Goal: Task Accomplishment & Management: Complete application form

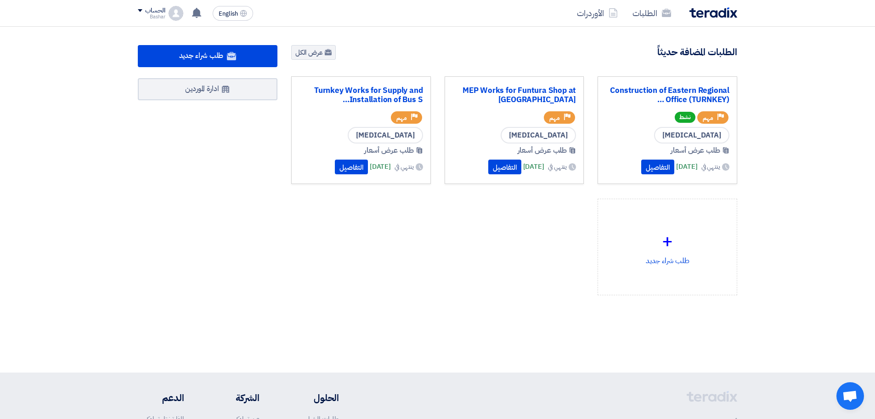
click at [498, 248] on div "Construction of Eastern Regional Office (TURNKEY) ... Priority مهم نشط [MEDICAL…" at bounding box center [514, 192] width 460 height 233
click at [488, 168] on button "التفاصيل" at bounding box center [504, 166] width 33 height 15
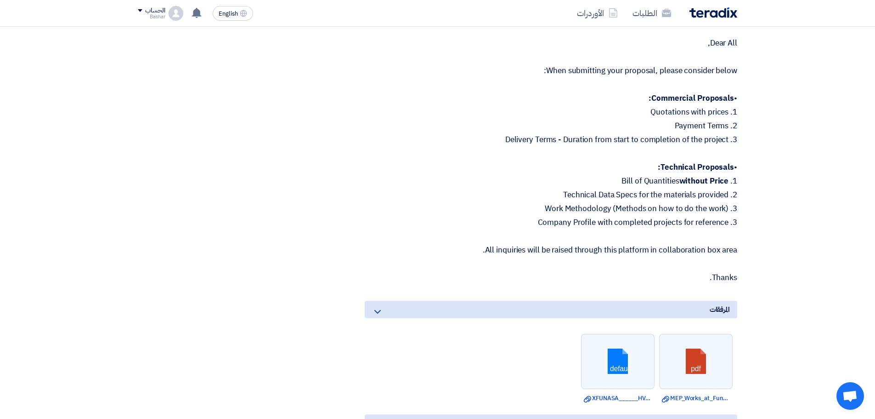
scroll to position [1608, 0]
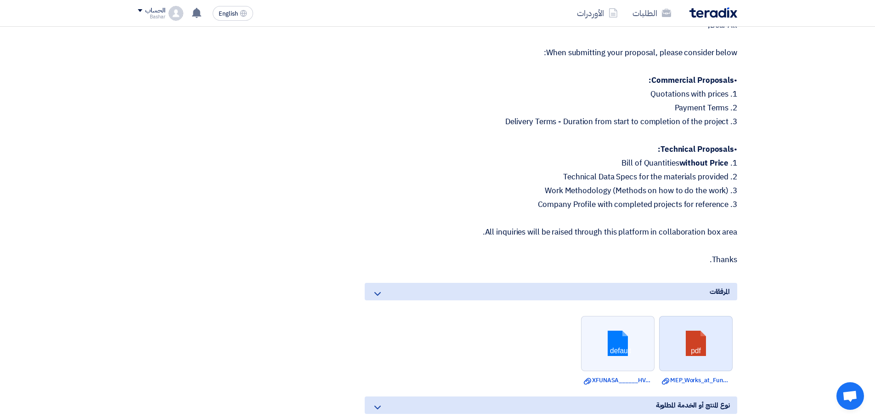
click at [688, 325] on link at bounding box center [697, 343] width 74 height 55
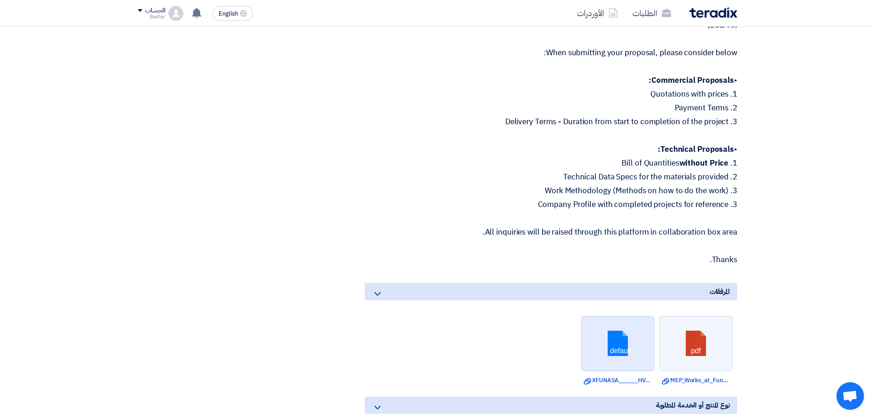
click at [618, 327] on link at bounding box center [619, 343] width 74 height 55
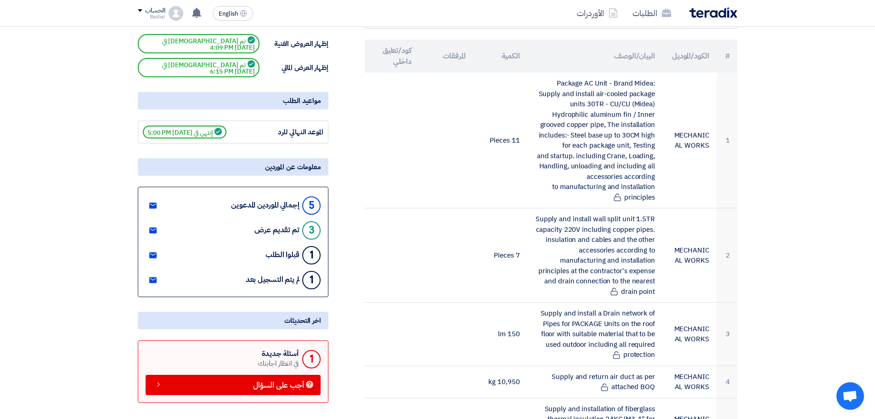
scroll to position [0, 0]
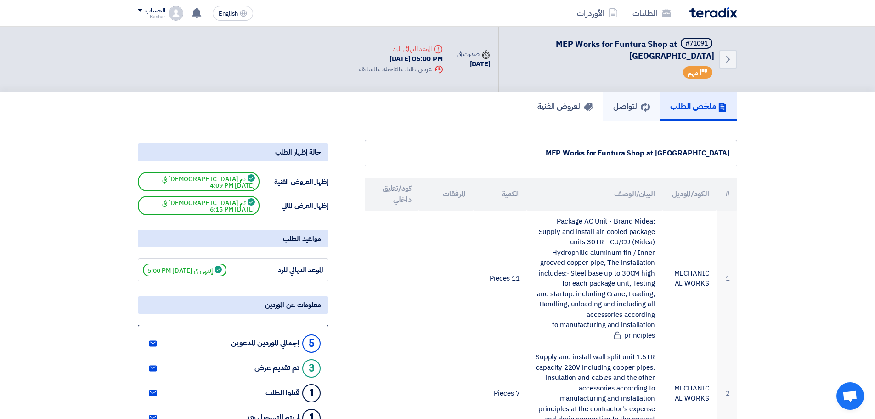
click at [615, 104] on h5 "التواصل" at bounding box center [631, 106] width 37 height 11
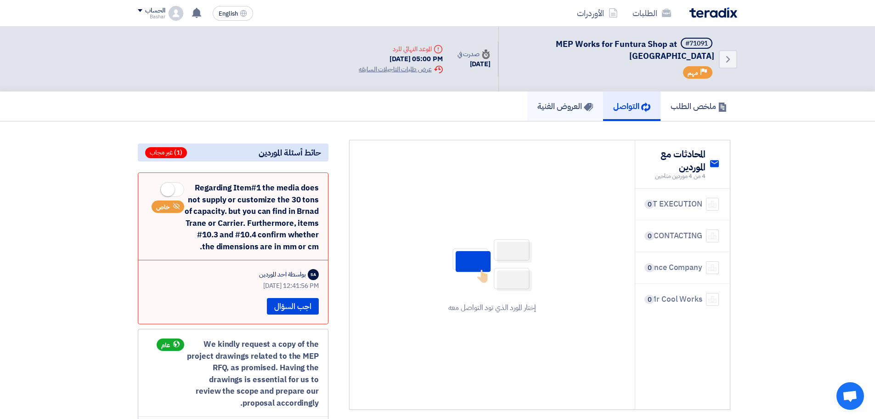
click at [554, 105] on h5 "العروض الفنية" at bounding box center [566, 106] width 56 height 11
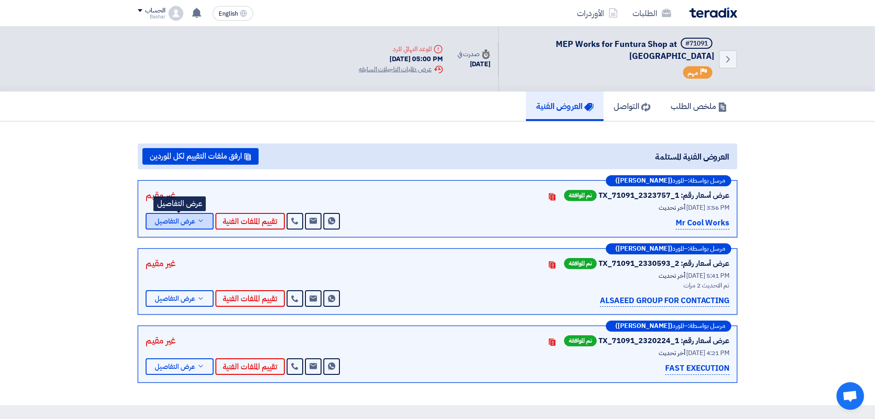
click at [182, 221] on span "عرض التفاصيل" at bounding box center [175, 221] width 40 height 7
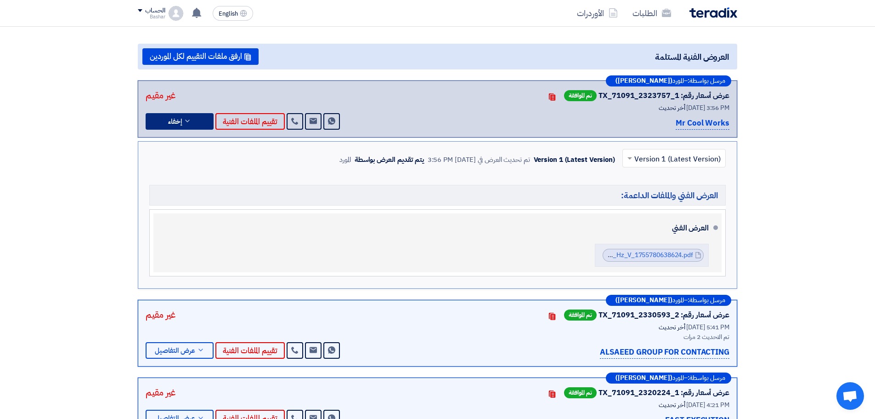
scroll to position [92, 0]
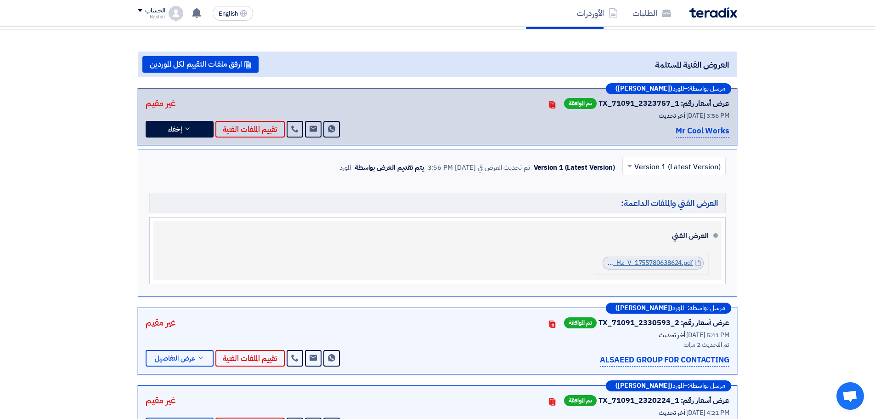
click at [654, 261] on link "TJM_PDC_Hz_V_1755780638624.pdf" at bounding box center [640, 263] width 108 height 10
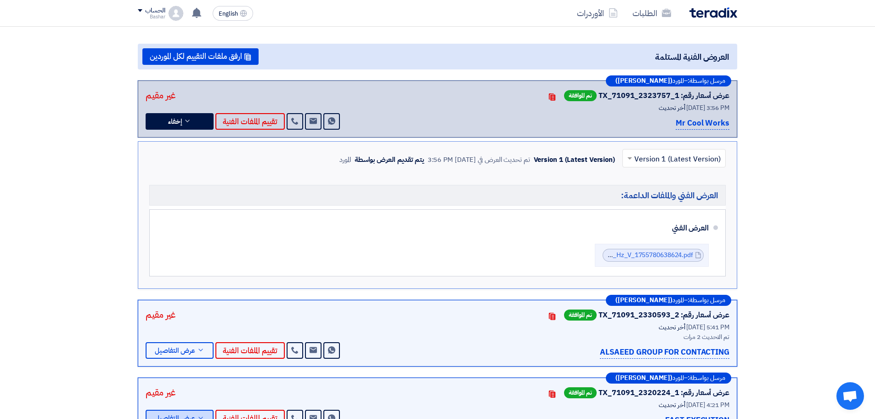
scroll to position [230, 0]
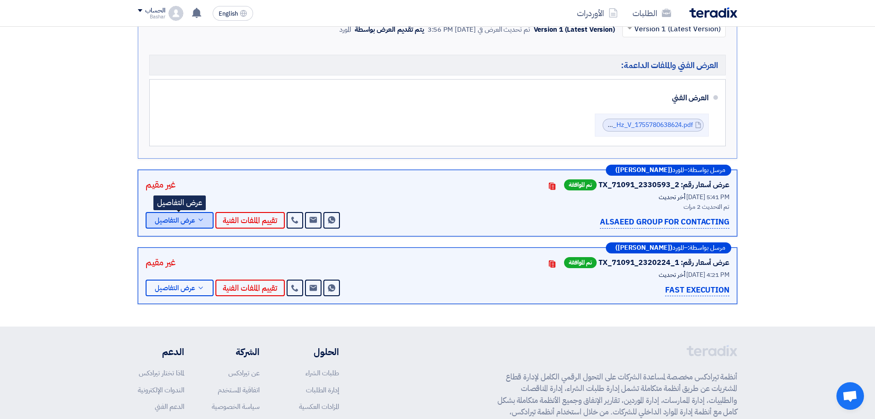
click at [202, 221] on icon at bounding box center [200, 219] width 7 height 7
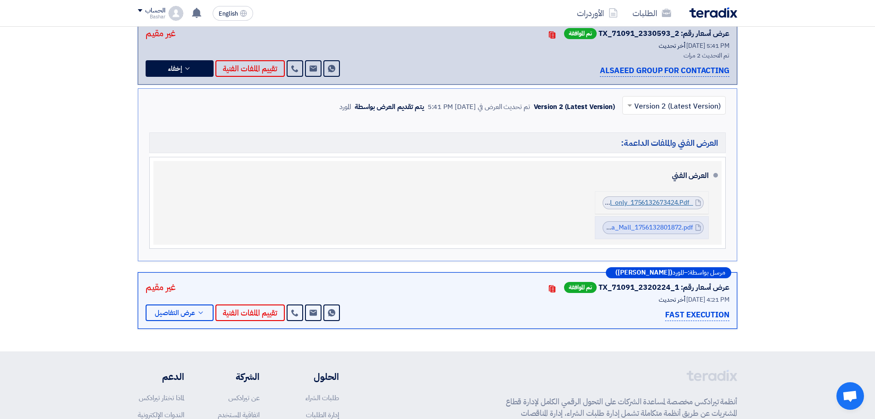
click at [657, 201] on link "_MIDEA_ROOFTOP_TECHNICAL_MANUAL_cool_only_1756132673424.Pdf" at bounding box center [586, 203] width 215 height 10
click at [658, 229] on link "MEP_Works_for_Funtura_Shop_at_AlAhsa_Mall_1756132801872.pdf" at bounding box center [593, 227] width 200 height 10
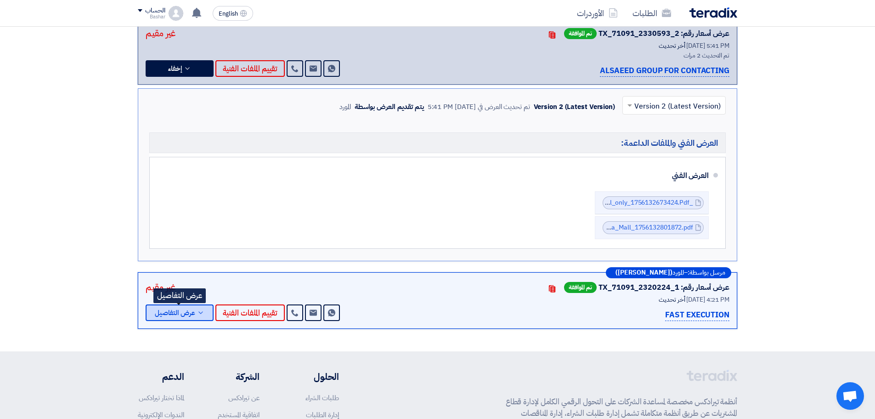
click at [185, 316] on span "عرض التفاصيل" at bounding box center [175, 312] width 40 height 7
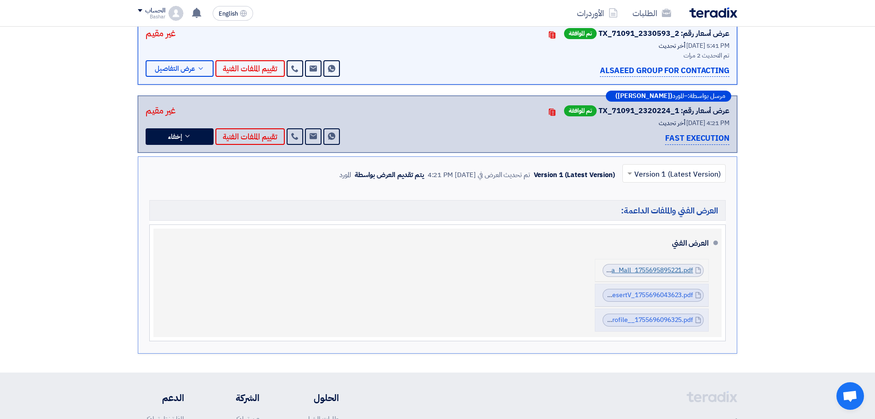
click at [646, 269] on link "FEJTTPR_Technical_Proposal_MEP_Works_at_FUNTURA__Al_Ahsa_Mall_1755695895221.pdf" at bounding box center [556, 270] width 275 height 10
click at [668, 293] on link "PDMideaRooftop_Package___tonDesertV_1755696043623.pdf" at bounding box center [602, 295] width 182 height 10
click at [631, 323] on link "FAST_Execution_Company_Profile__1755696096325.pdf" at bounding box center [611, 320] width 164 height 10
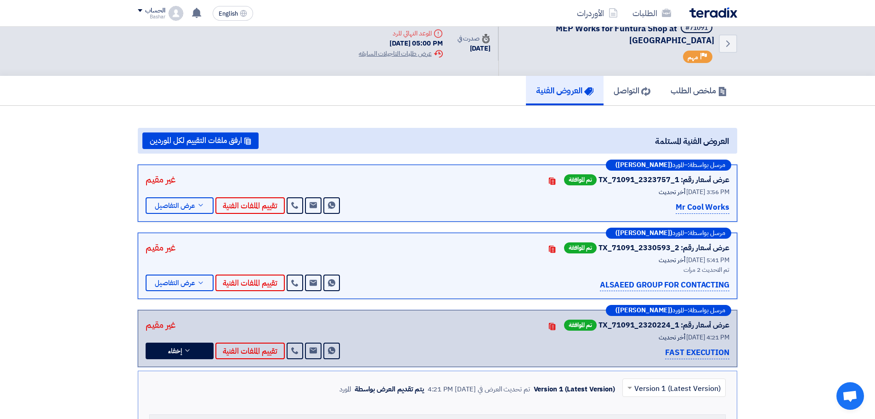
scroll to position [0, 0]
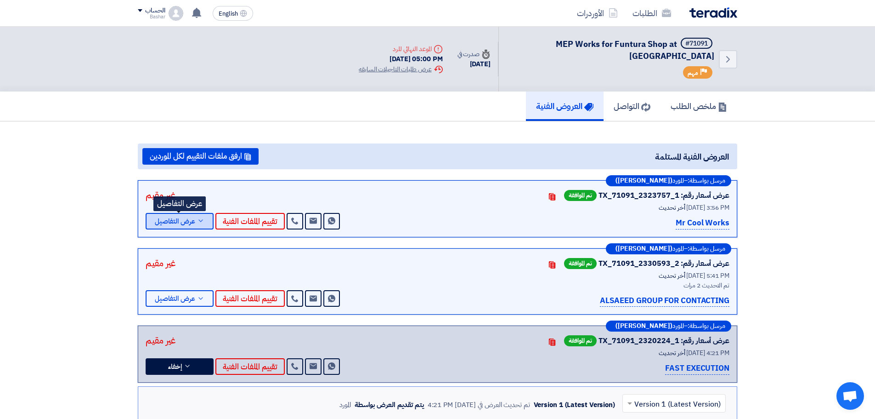
click at [183, 222] on span "عرض التفاصيل" at bounding box center [175, 221] width 40 height 7
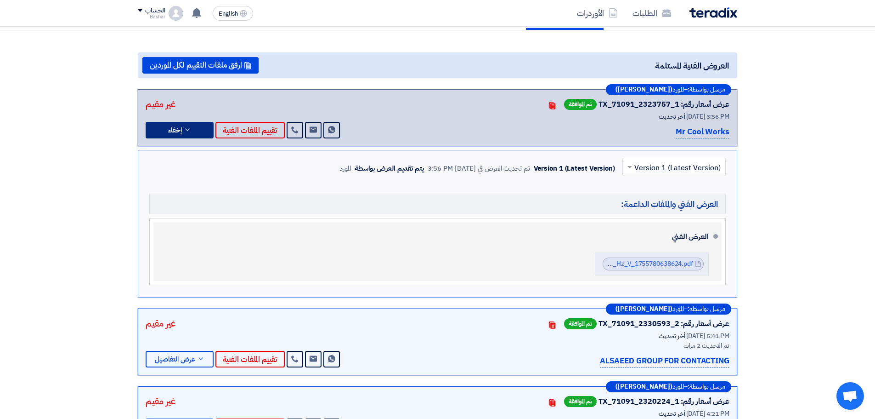
scroll to position [92, 0]
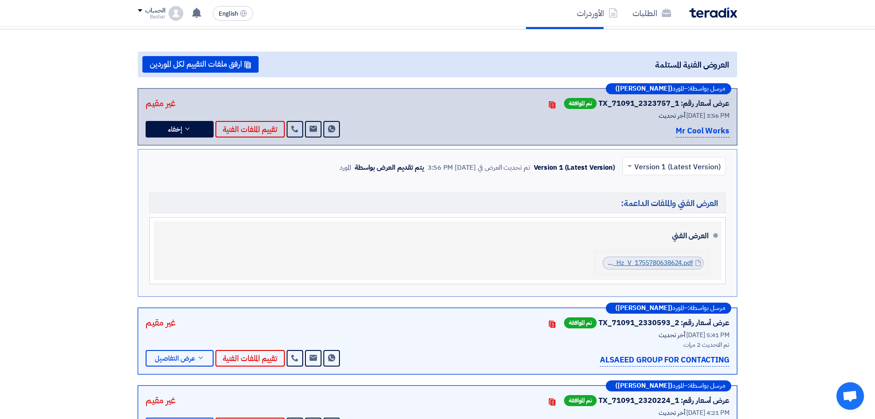
click at [641, 266] on link "TJM_PDC_Hz_V_1755780638624.pdf" at bounding box center [640, 263] width 108 height 10
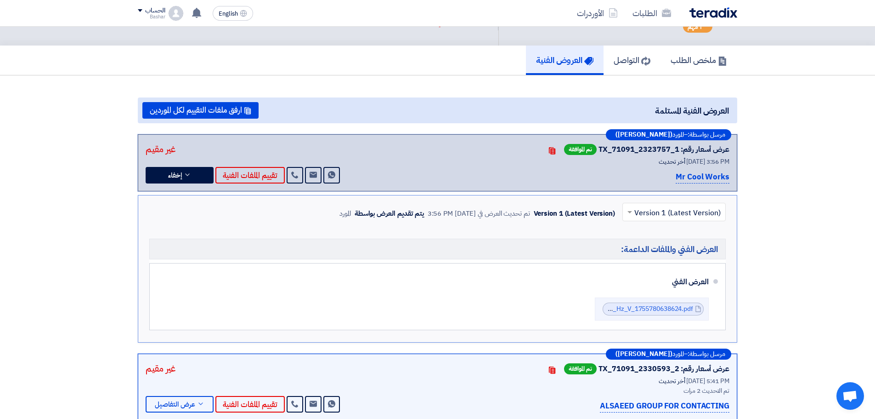
scroll to position [184, 0]
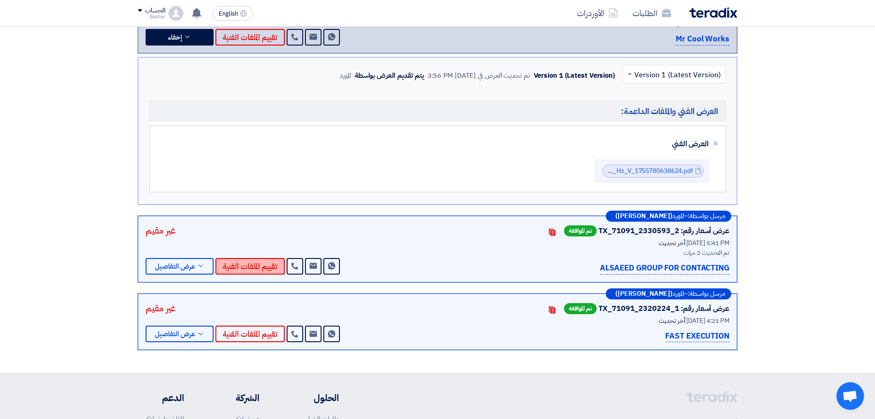
click at [263, 265] on button "تقييم الملفات الفنية" at bounding box center [249, 266] width 69 height 17
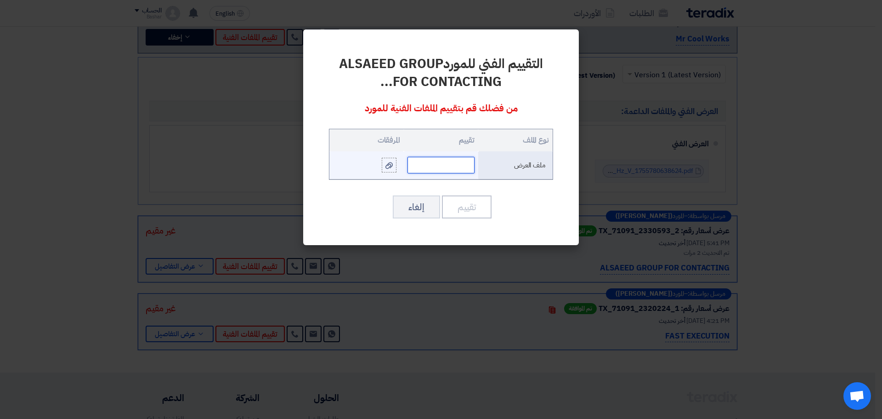
click at [440, 166] on input "text" at bounding box center [440, 165] width 67 height 17
click at [388, 167] on icon at bounding box center [388, 165] width 7 height 7
click at [0, 0] on input "file" at bounding box center [0, 0] width 0 height 0
click at [387, 163] on icon at bounding box center [388, 165] width 7 height 7
click at [0, 0] on input "file" at bounding box center [0, 0] width 0 height 0
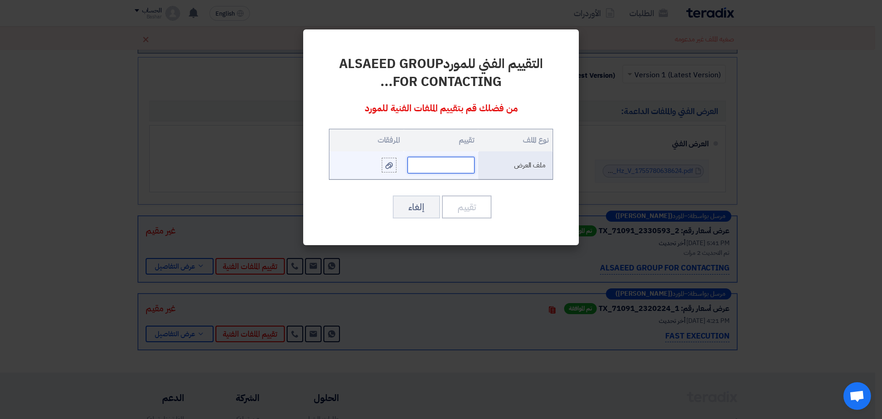
click at [451, 165] on input "text" at bounding box center [440, 165] width 67 height 17
click at [528, 220] on div "التقييم الفني للمورد ALSAEED GROUP FOR CONTACTING ... من فضلك قم بتقييم الملفات…" at bounding box center [441, 136] width 254 height 193
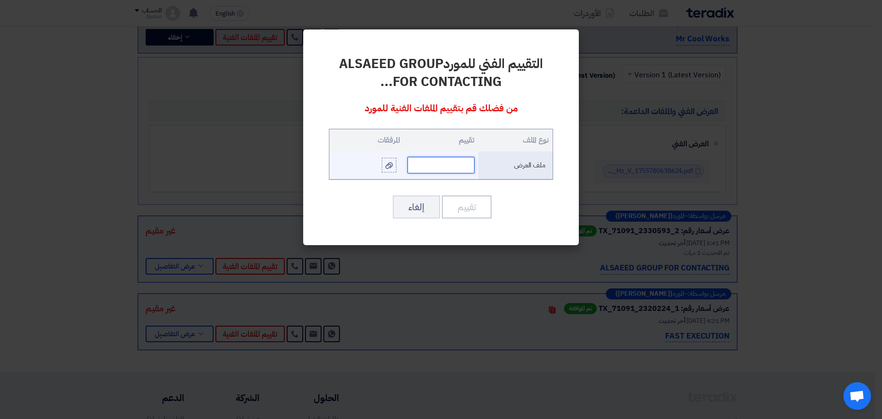
click at [459, 164] on input "text" at bounding box center [440, 165] width 67 height 17
type input "48%"
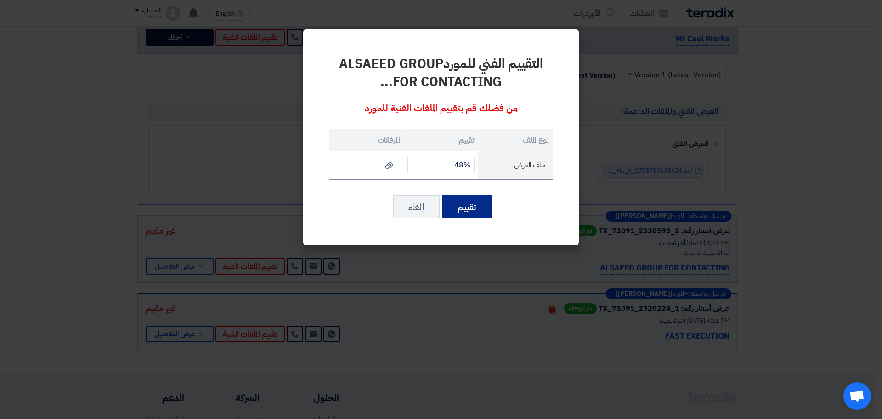
click at [468, 202] on button "تقييم" at bounding box center [467, 206] width 50 height 23
click at [474, 208] on button "تقييم" at bounding box center [467, 206] width 50 height 23
click at [390, 164] on icon at bounding box center [388, 165] width 7 height 7
click at [0, 0] on input "file" at bounding box center [0, 0] width 0 height 0
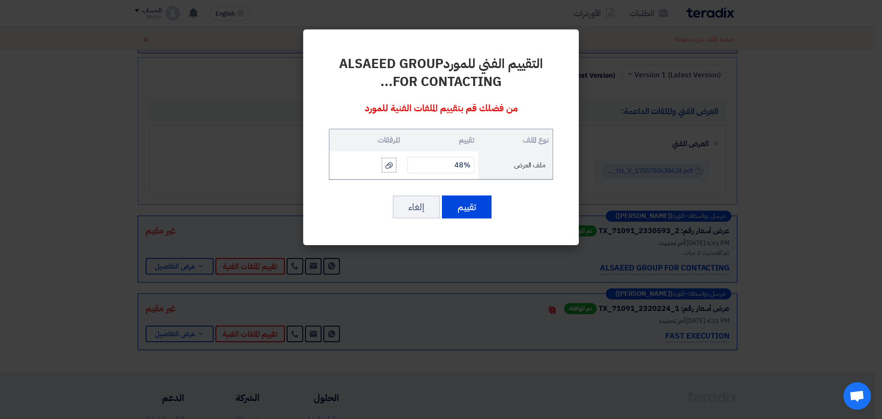
click at [443, 367] on modal-container "التقييم الفني للمورد ALSAEED GROUP FOR CONTACTING ... من فضلك قم بتقييم الملفات…" at bounding box center [441, 209] width 882 height 419
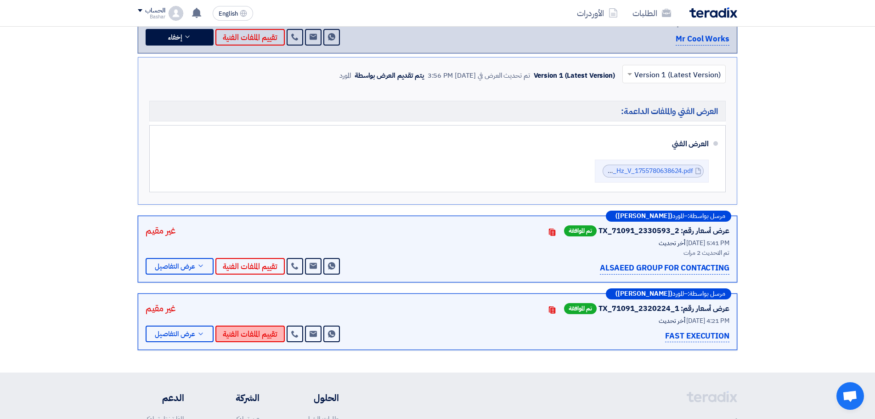
click at [243, 334] on button "تقييم الملفات الفنية" at bounding box center [249, 333] width 69 height 17
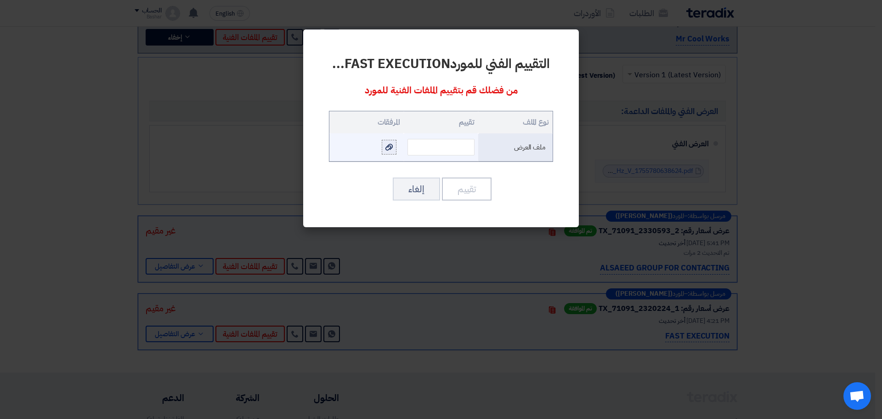
click at [387, 145] on icon at bounding box center [388, 146] width 7 height 7
click at [0, 0] on input "file" at bounding box center [0, 0] width 0 height 0
click at [448, 145] on input "text" at bounding box center [440, 147] width 67 height 17
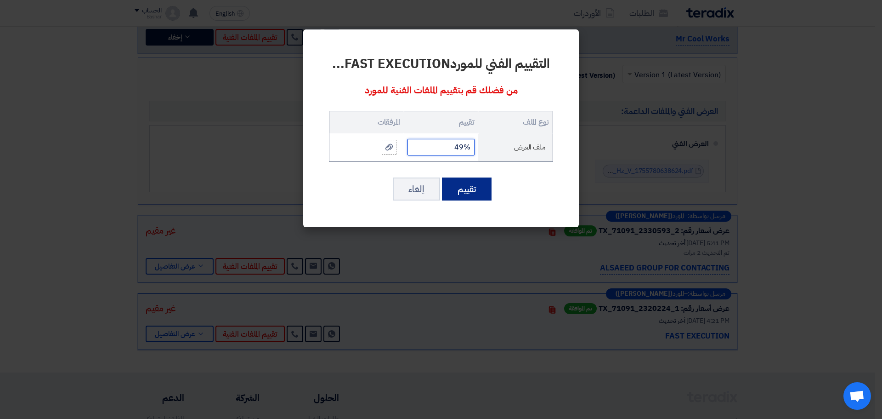
type input "49%"
click at [476, 191] on button "تقييم" at bounding box center [467, 188] width 50 height 23
click at [459, 186] on button "تقييم" at bounding box center [467, 188] width 50 height 23
click at [464, 185] on button "تقييم" at bounding box center [467, 188] width 50 height 23
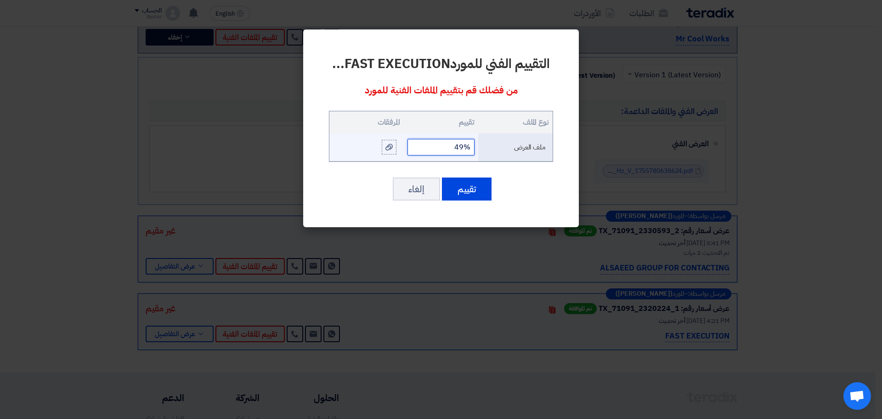
click at [432, 149] on input "49%" at bounding box center [440, 147] width 67 height 17
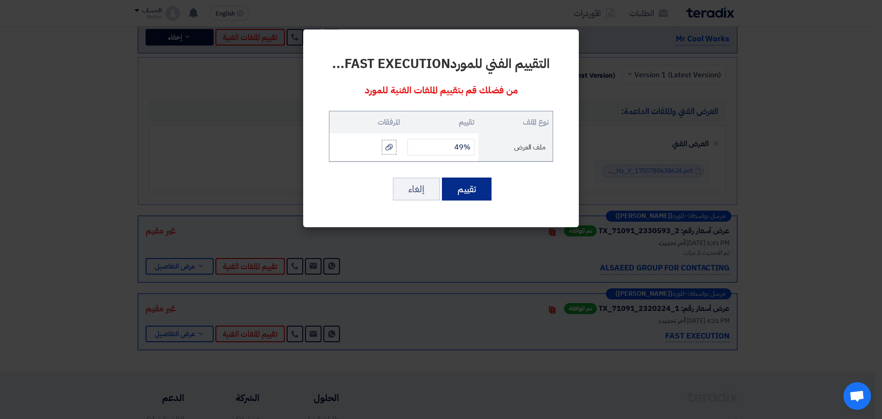
click at [455, 195] on button "تقييم" at bounding box center [467, 188] width 50 height 23
click at [805, 185] on modal-container "التقييم الفني للمورد FAST EXECUTION ... من فضلك قم بتقييم الملفات الفنية للمورد…" at bounding box center [441, 209] width 882 height 419
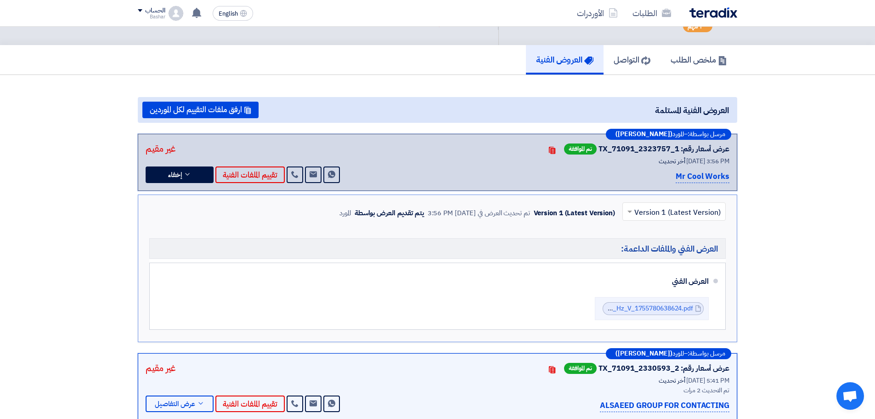
scroll to position [46, 0]
click at [219, 112] on button "ارفق ملفات التقييم لكل الموردين" at bounding box center [200, 110] width 116 height 17
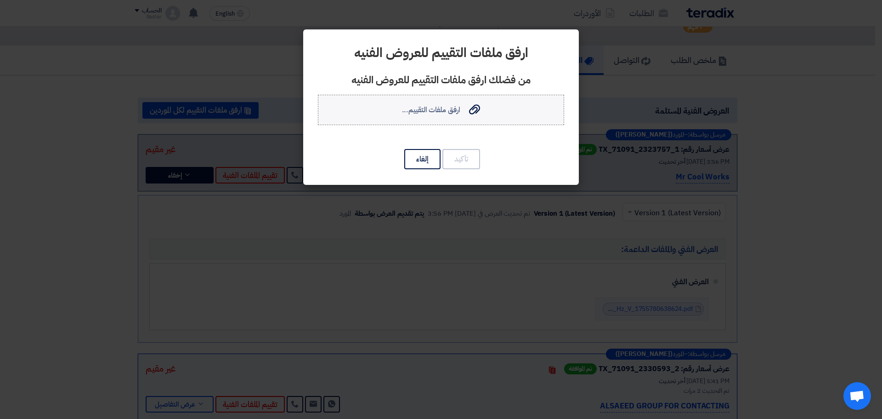
click at [426, 113] on span "ارفق ملفات التقييم..." at bounding box center [431, 109] width 58 height 11
click at [0, 0] on input "ارفق ملفات التقييم... ارفق ملفات التقييم..." at bounding box center [0, 0] width 0 height 0
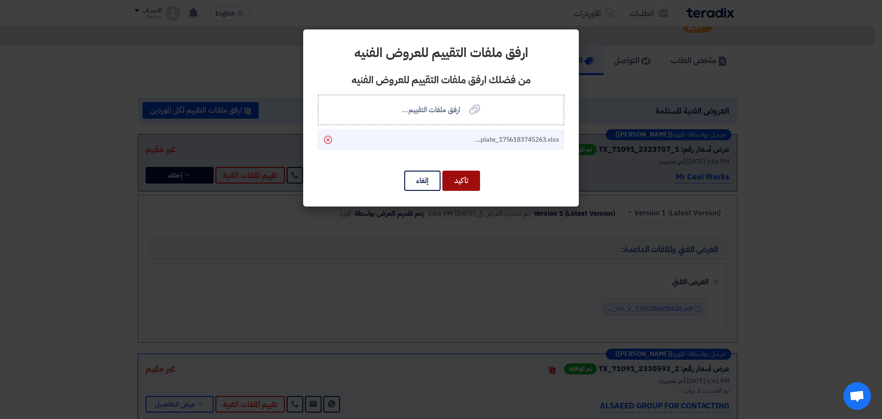
click at [468, 178] on button "تأكيد" at bounding box center [461, 180] width 38 height 20
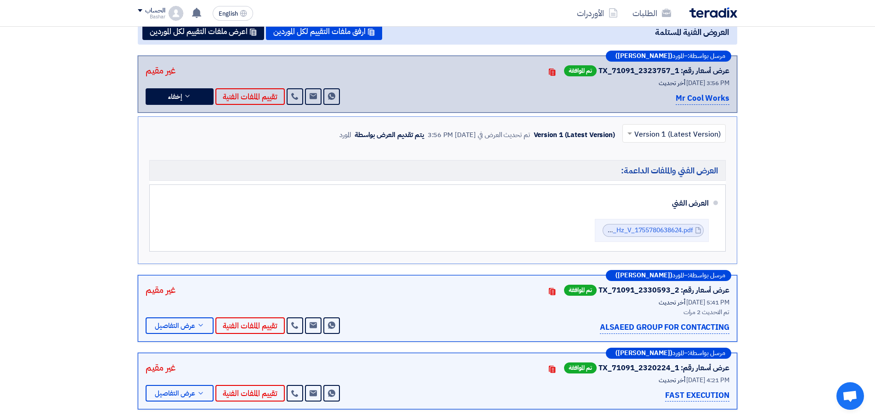
scroll to position [138, 0]
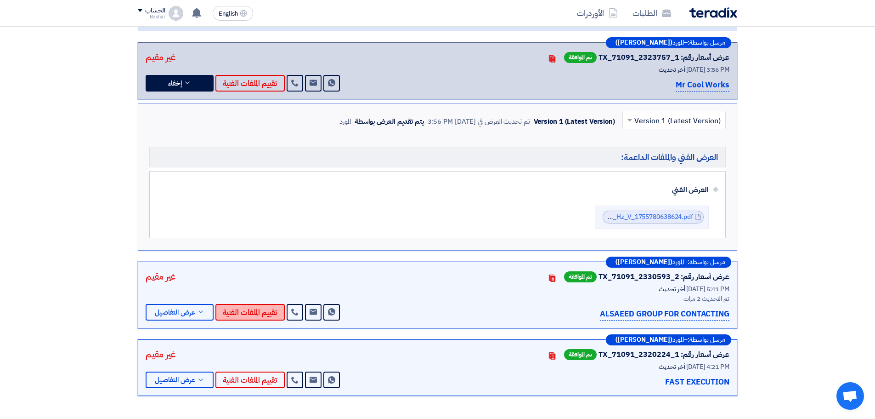
click at [253, 311] on button "تقييم الملفات الفنية" at bounding box center [249, 312] width 69 height 17
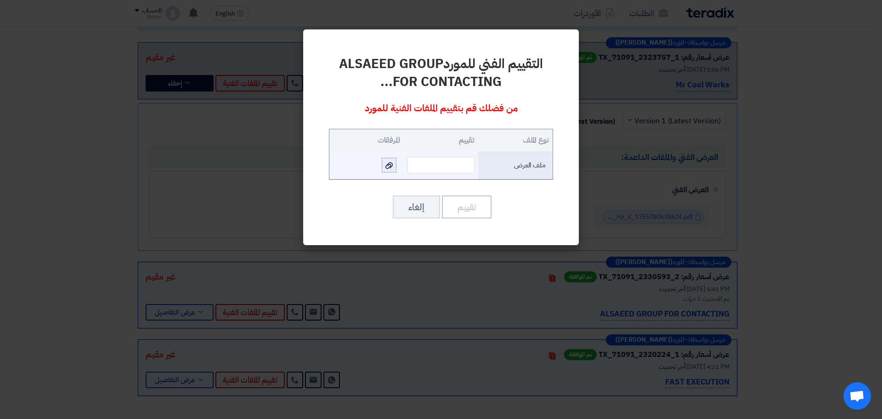
click at [391, 165] on use at bounding box center [388, 165] width 7 height 6
click at [0, 0] on input "file" at bounding box center [0, 0] width 0 height 0
click at [466, 166] on input "text" at bounding box center [440, 165] width 67 height 17
type input "48"
click at [468, 209] on button "تقييم" at bounding box center [467, 206] width 50 height 23
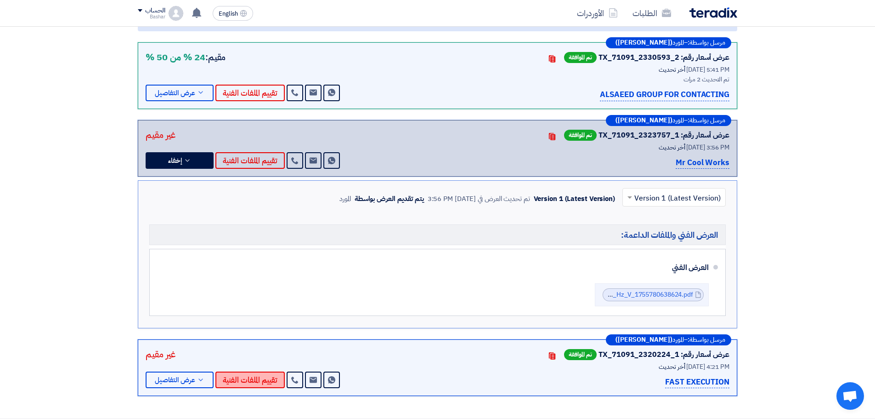
click at [248, 380] on button "تقييم الملفات الفنية" at bounding box center [249, 379] width 69 height 17
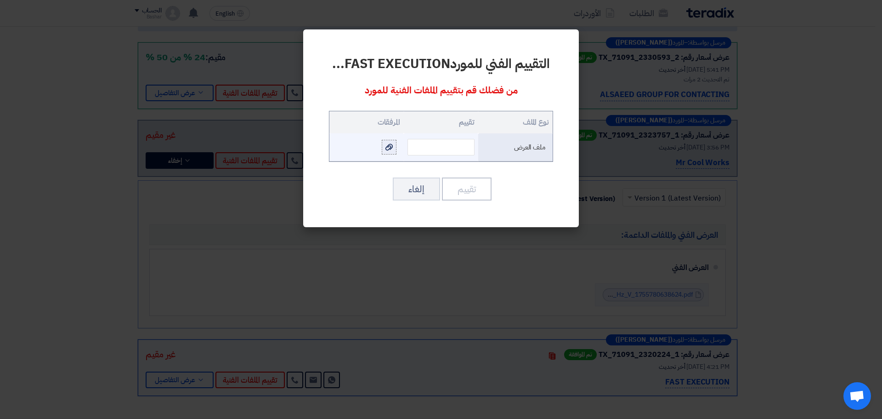
click at [393, 147] on div at bounding box center [389, 147] width 9 height 11
click at [0, 0] on input "file" at bounding box center [0, 0] width 0 height 0
click at [416, 146] on input "text" at bounding box center [440, 147] width 67 height 17
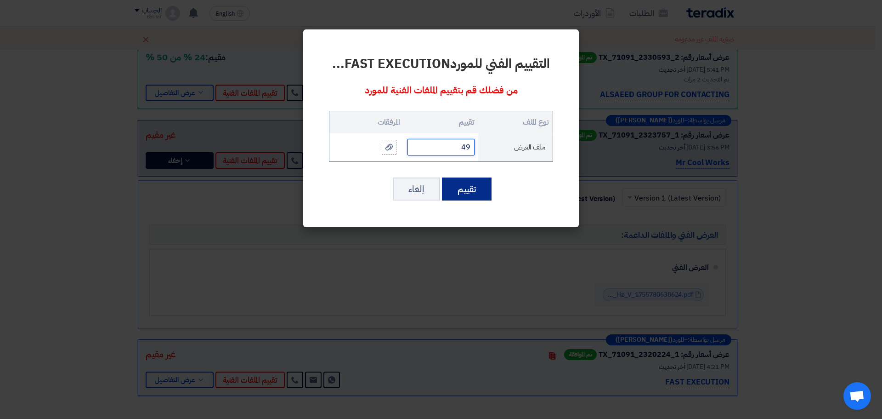
type input "49"
click at [470, 187] on button "تقييم" at bounding box center [467, 188] width 50 height 23
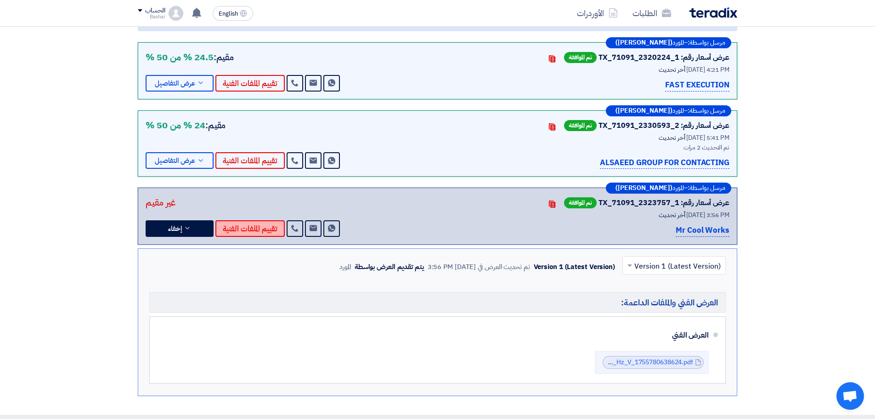
click at [259, 228] on button "تقييم الملفات الفنية" at bounding box center [249, 228] width 69 height 17
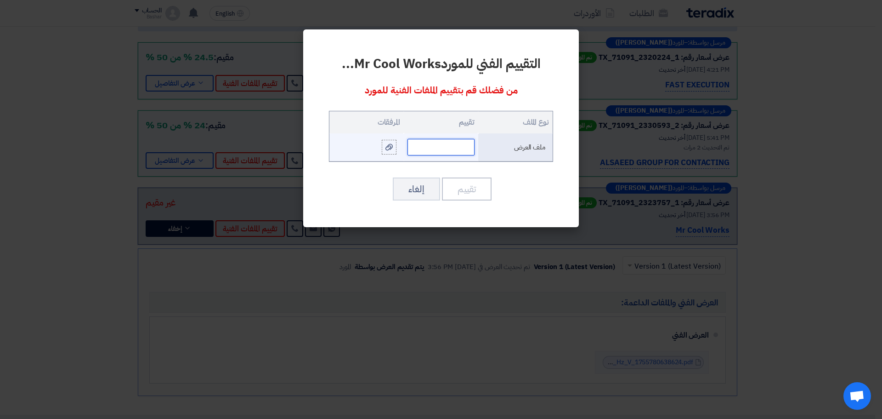
click at [447, 147] on input "text" at bounding box center [440, 147] width 67 height 17
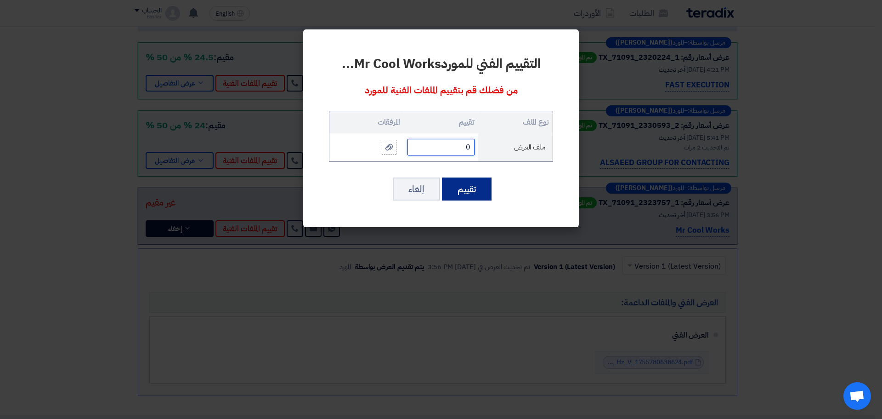
type input "0"
click at [467, 189] on button "تقييم" at bounding box center [467, 188] width 50 height 23
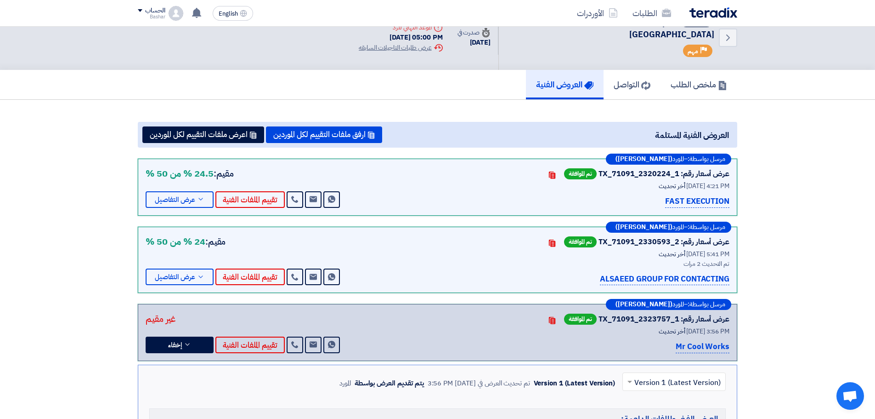
scroll to position [0, 0]
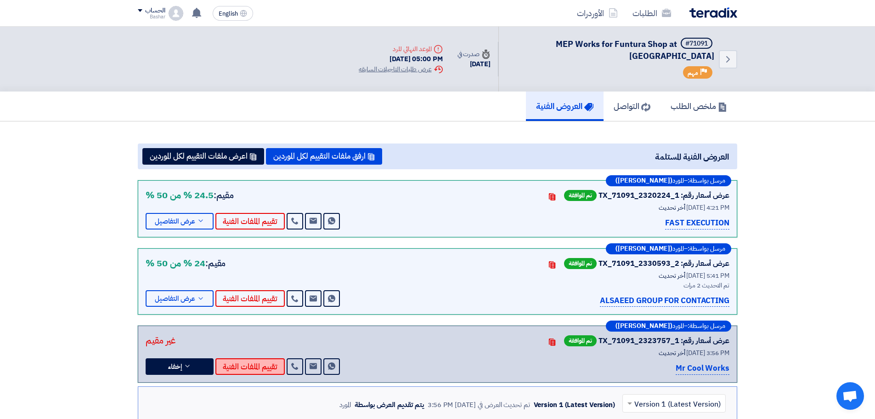
click at [256, 365] on button "تقييم الملفات الفنية" at bounding box center [249, 366] width 69 height 17
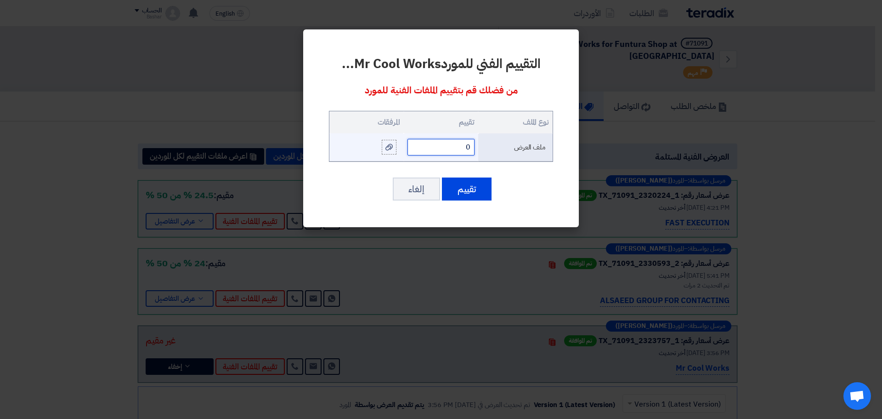
click at [461, 146] on input "0" at bounding box center [440, 147] width 67 height 17
type input "0"
type input "46"
click at [390, 146] on use at bounding box center [388, 147] width 7 height 6
click at [0, 0] on input "file" at bounding box center [0, 0] width 0 height 0
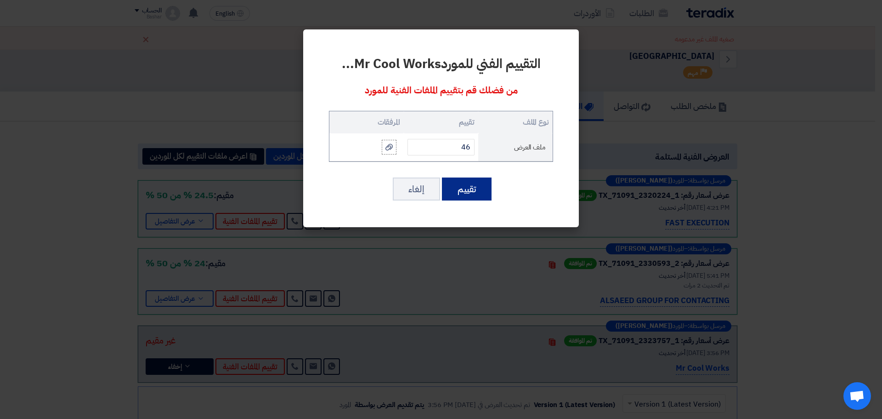
click at [470, 192] on button "تقييم" at bounding box center [467, 188] width 50 height 23
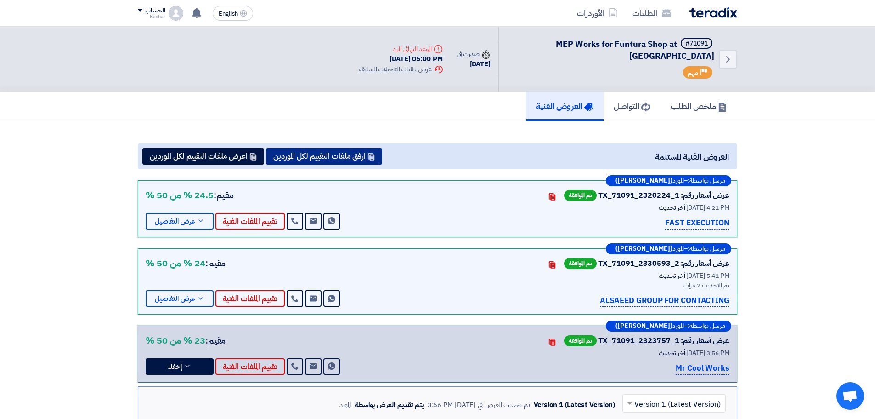
click at [317, 157] on button "ارفق ملفات التقييم لكل الموردين" at bounding box center [324, 156] width 116 height 17
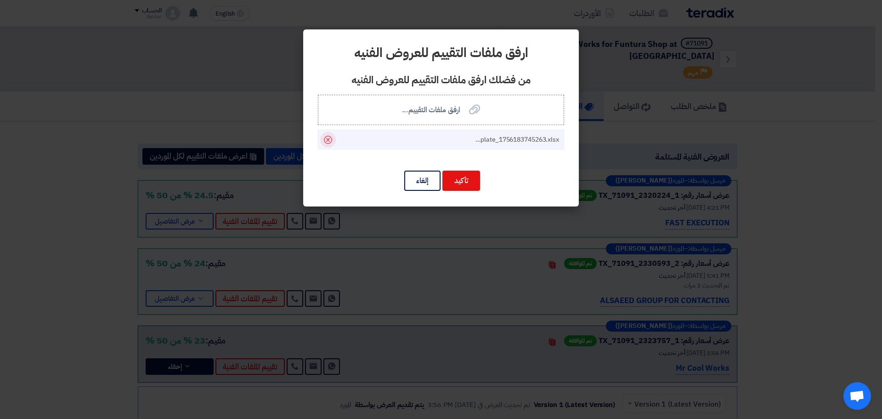
click at [327, 140] on icon "Delete" at bounding box center [328, 140] width 16 height 16
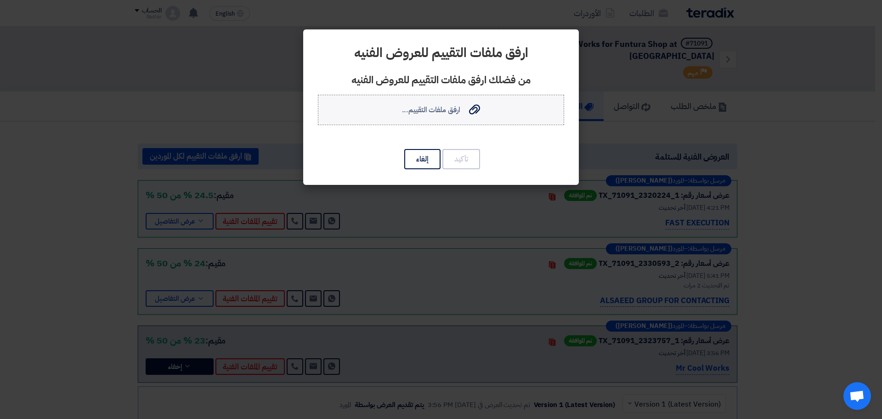
click at [439, 109] on span "ارفق ملفات التقييم..." at bounding box center [431, 109] width 58 height 11
click at [0, 0] on input "ارفق ملفات التقييم... ارفق ملفات التقييم..." at bounding box center [0, 0] width 0 height 0
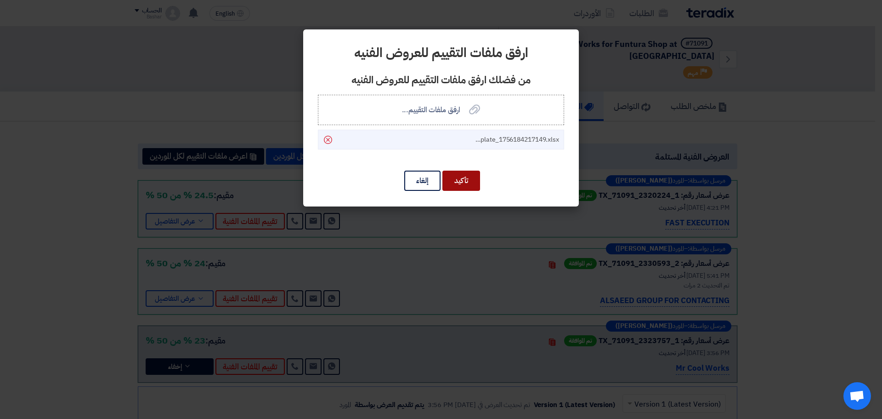
click at [464, 180] on button "تأكيد" at bounding box center [461, 180] width 38 height 20
